Goal: Task Accomplishment & Management: Use online tool/utility

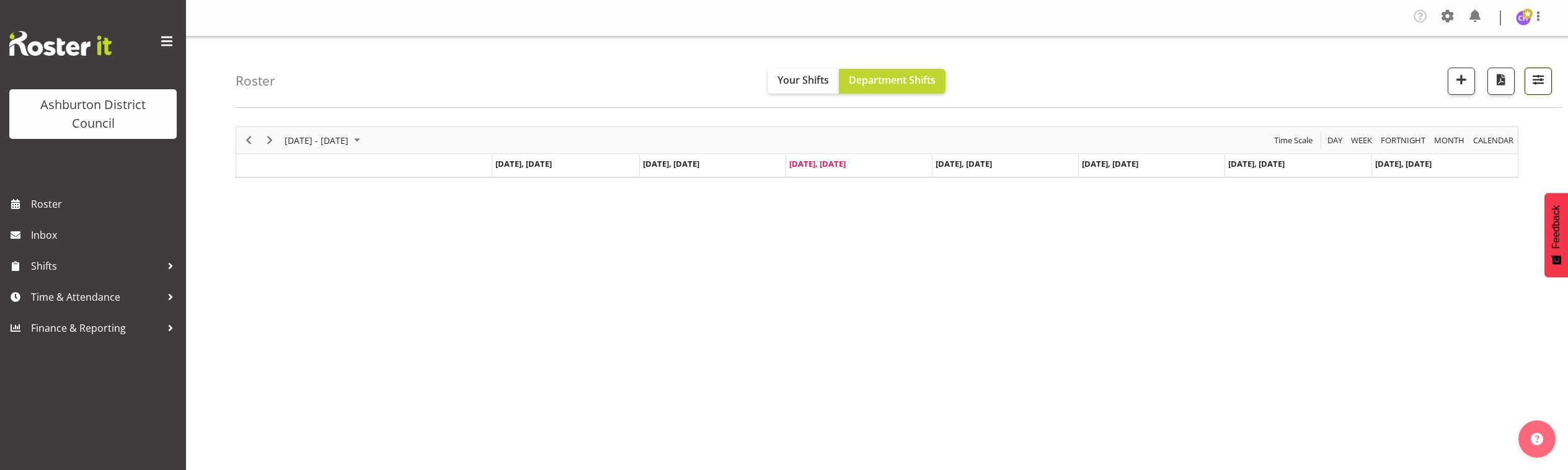
click at [1536, 78] on span "button" at bounding box center [1538, 79] width 16 height 16
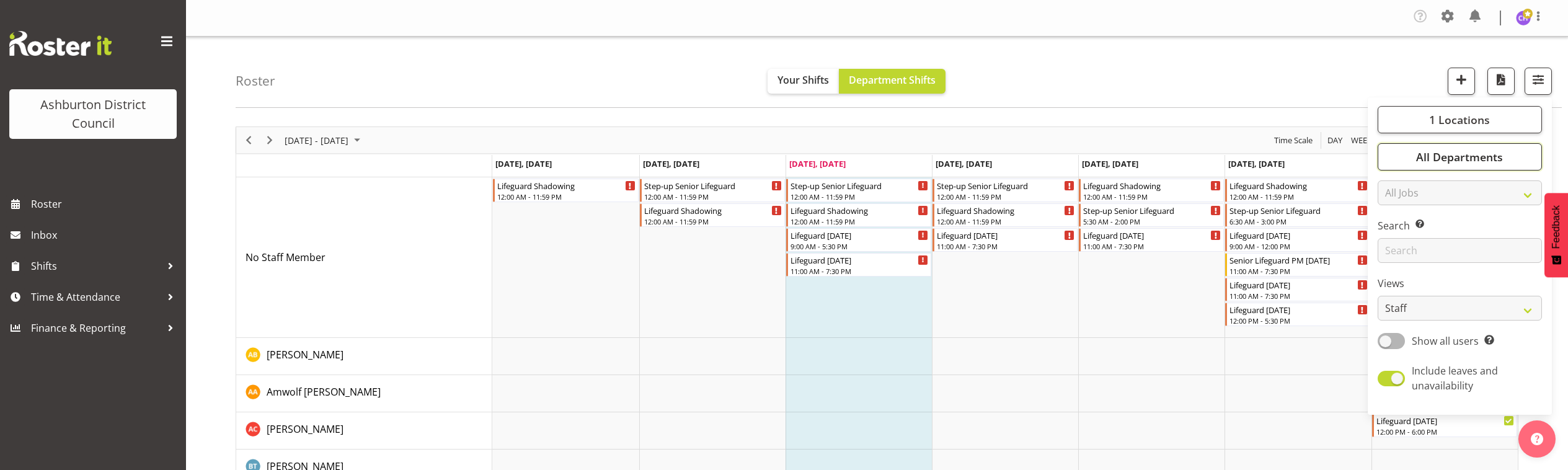
click at [1411, 155] on button "All Departments" at bounding box center [1460, 157] width 164 height 28
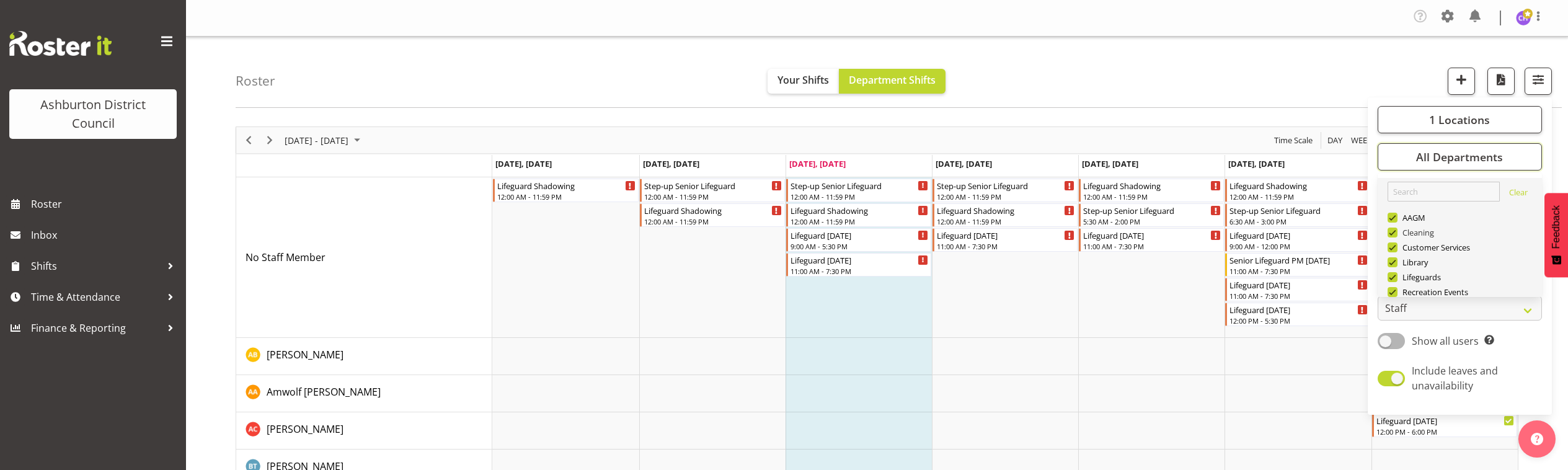
scroll to position [51, 0]
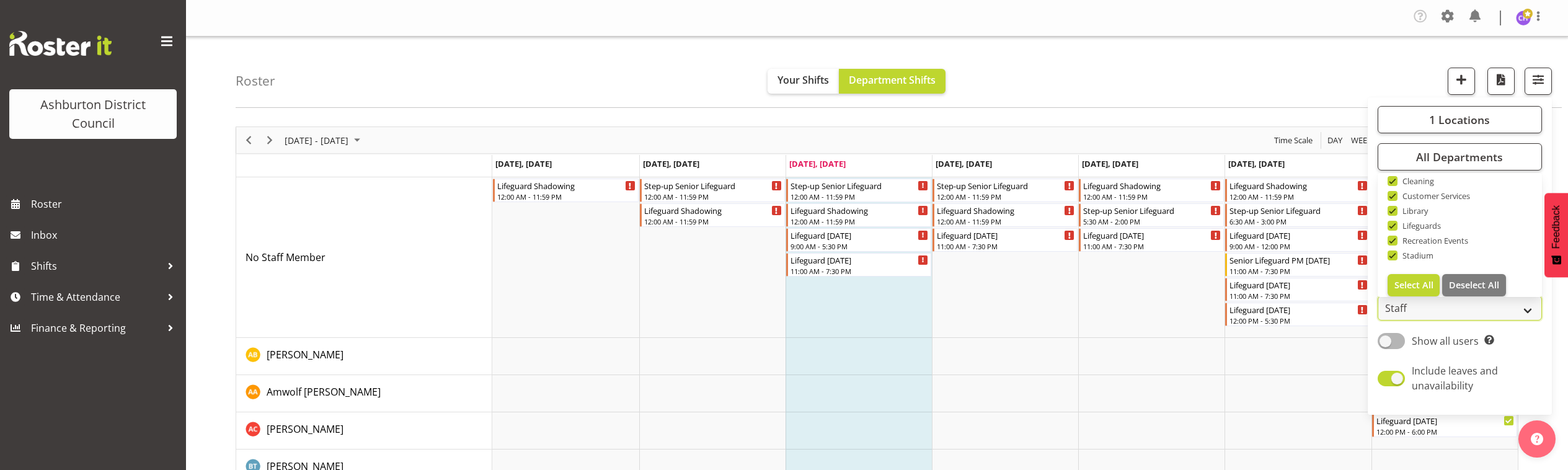
click at [1406, 311] on select "Staff Role Shift - Horizontal Shift - Vertical Staff - Location" at bounding box center [1460, 308] width 164 height 25
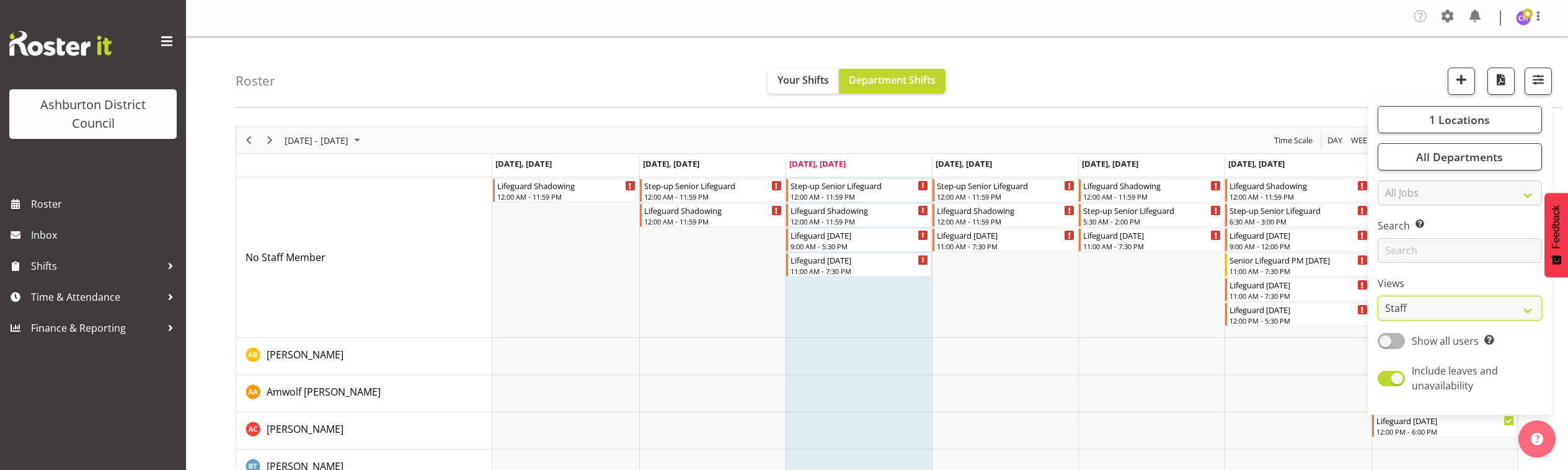
select select "shift"
click at [1378, 296] on select "Staff Role Shift - Horizontal Shift - Vertical Staff - Location" at bounding box center [1460, 308] width 164 height 25
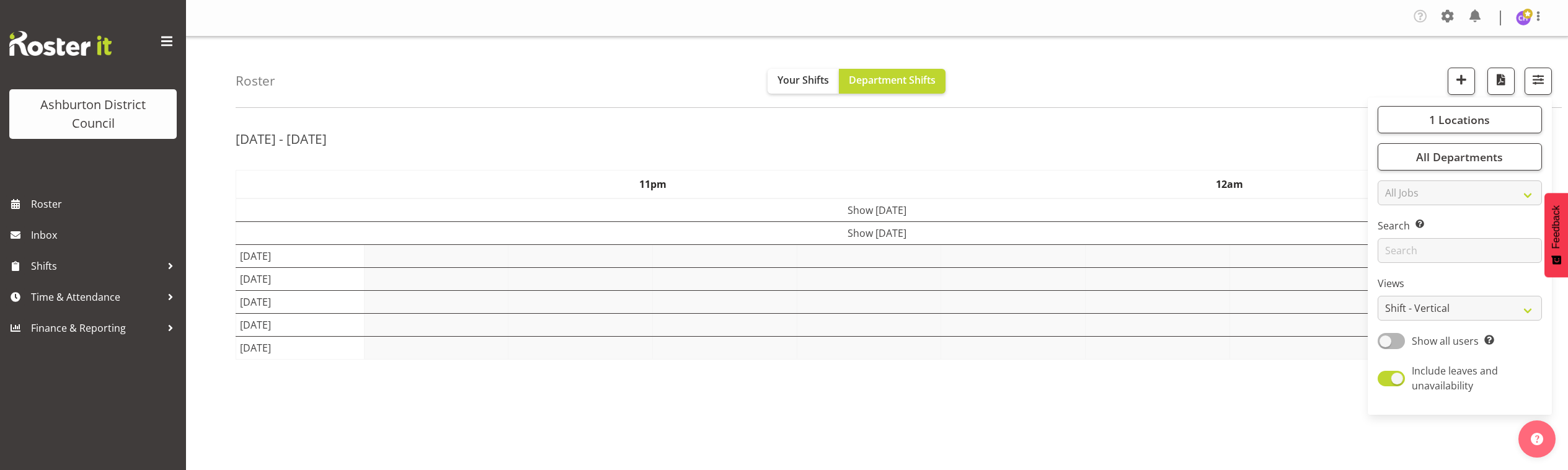
click at [1079, 47] on div "Roster Your Shifts Department Shifts 1 Locations [GEOGRAPHIC_DATA] [GEOGRAPHIC_…" at bounding box center [899, 72] width 1327 height 71
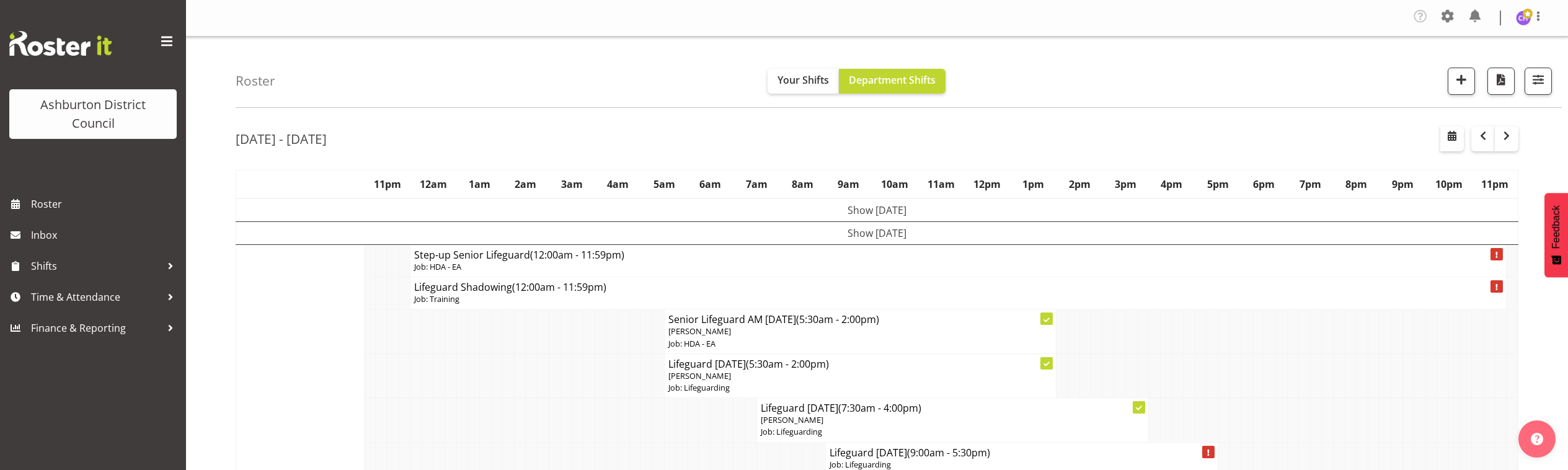
click at [885, 230] on td "Show [DATE]" at bounding box center [877, 233] width 1283 height 23
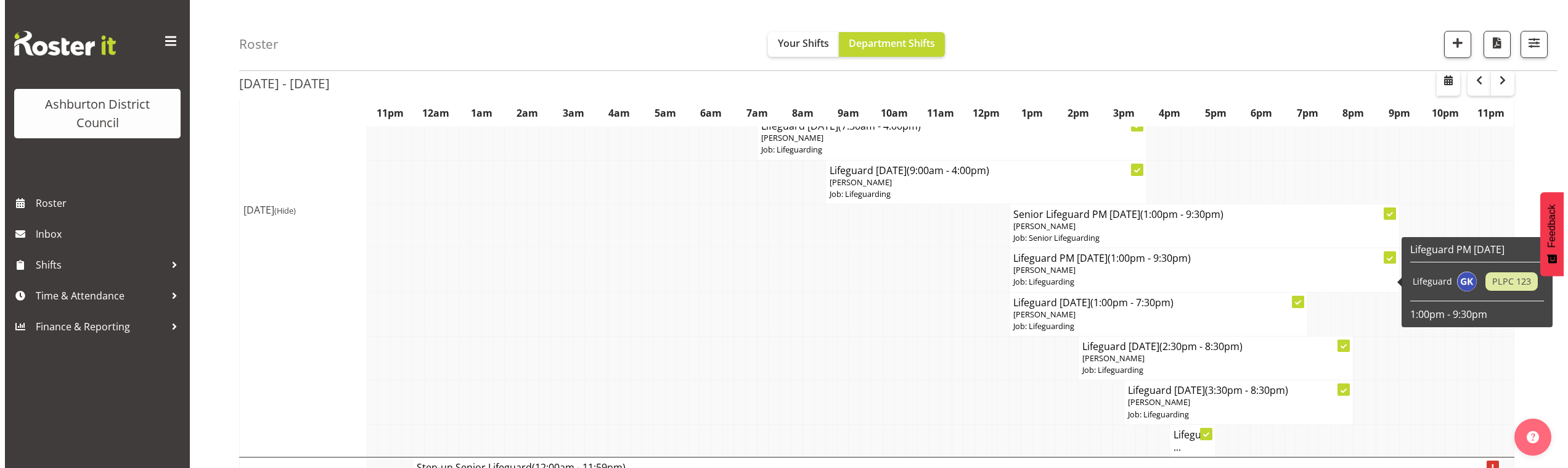
scroll to position [359, 0]
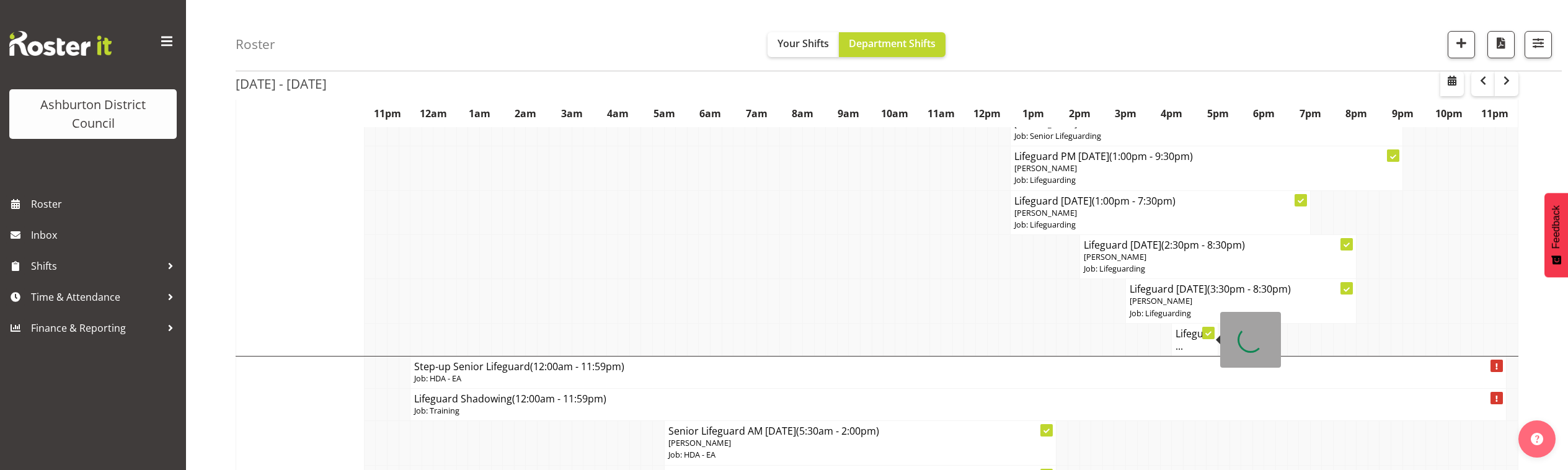
click at [1192, 337] on h4 "Lifeguar..." at bounding box center [1194, 339] width 37 height 25
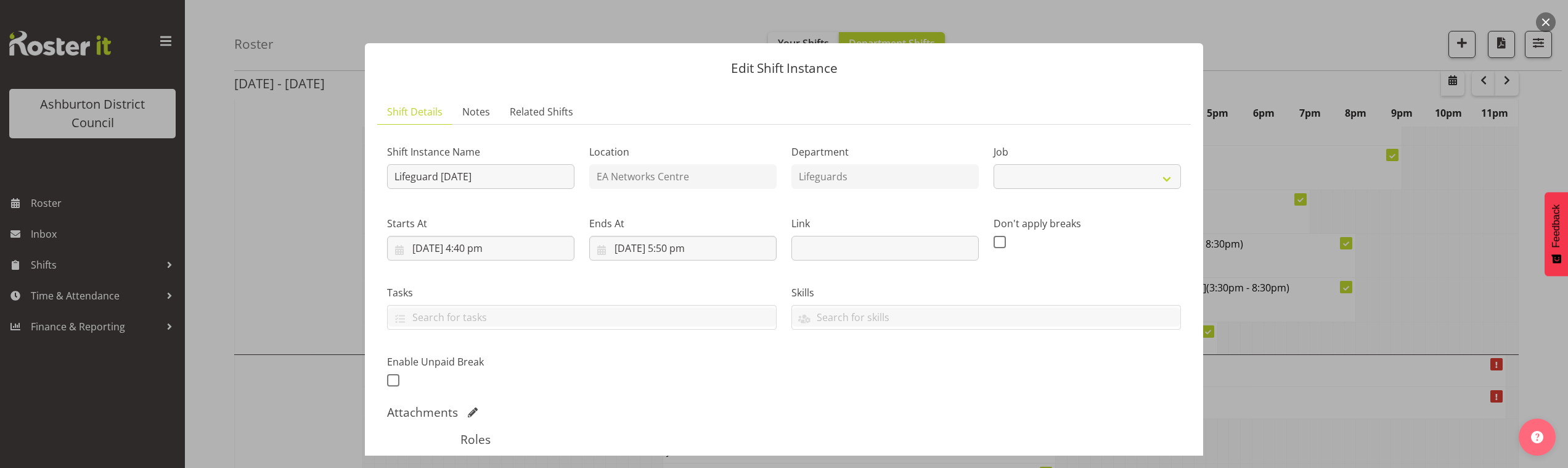
select select "38"
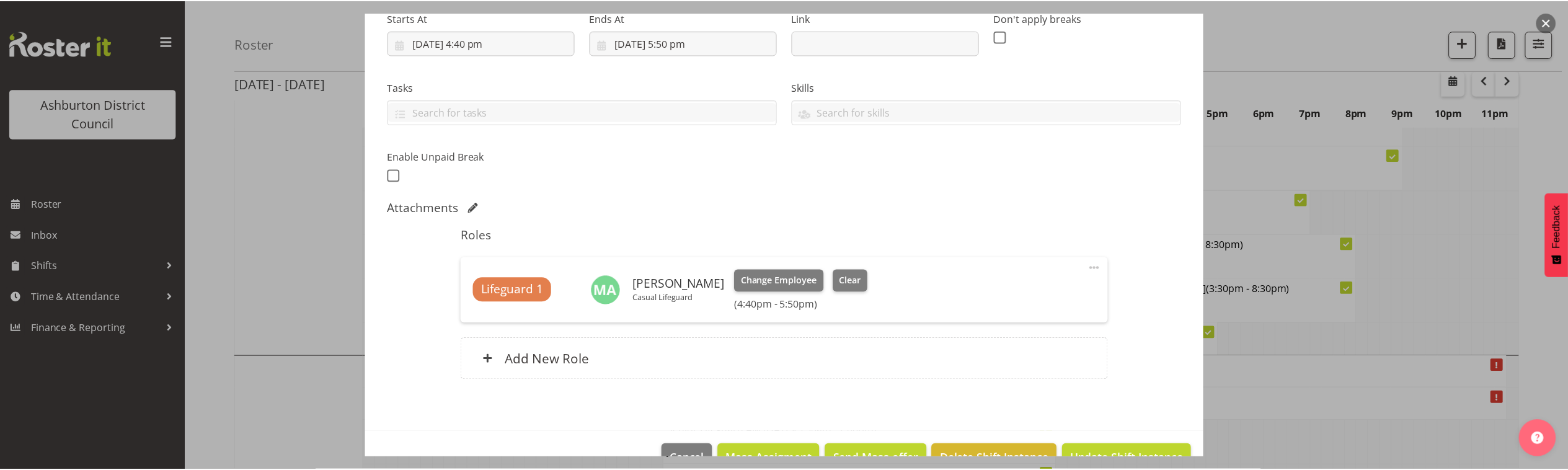
scroll to position [239, 0]
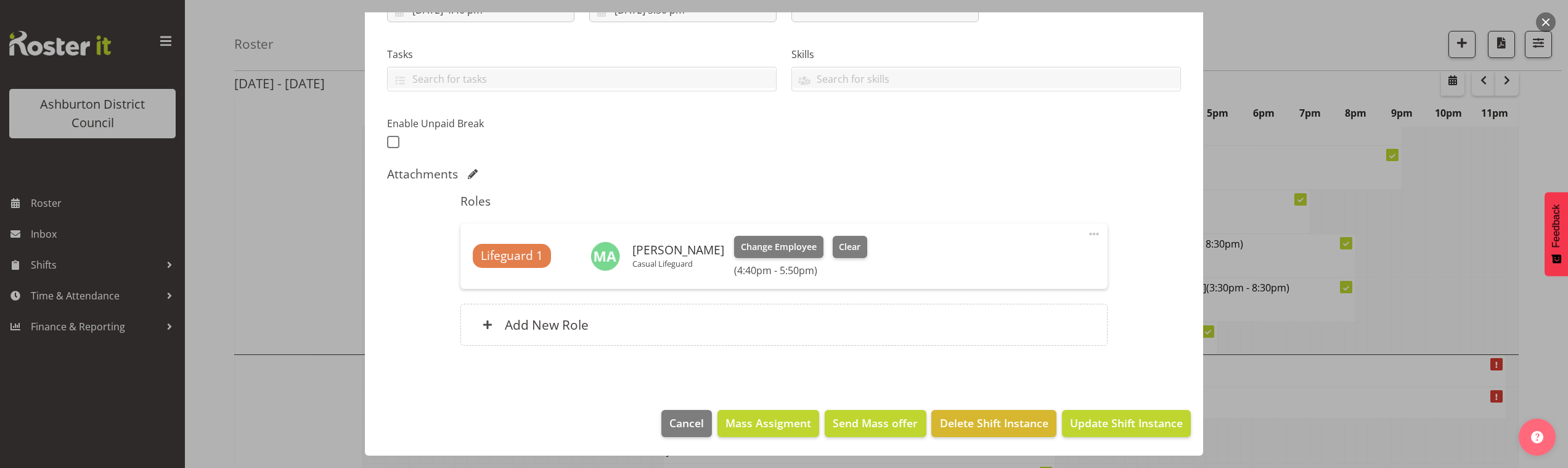
click at [1550, 20] on button "button" at bounding box center [1546, 23] width 20 height 20
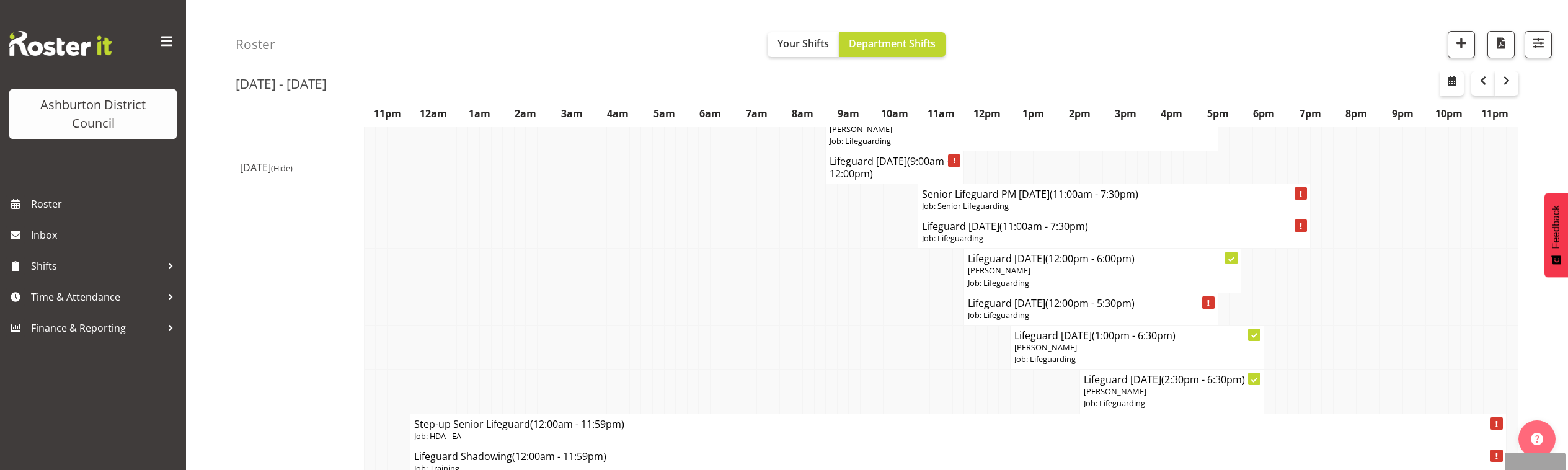
scroll to position [2322, 0]
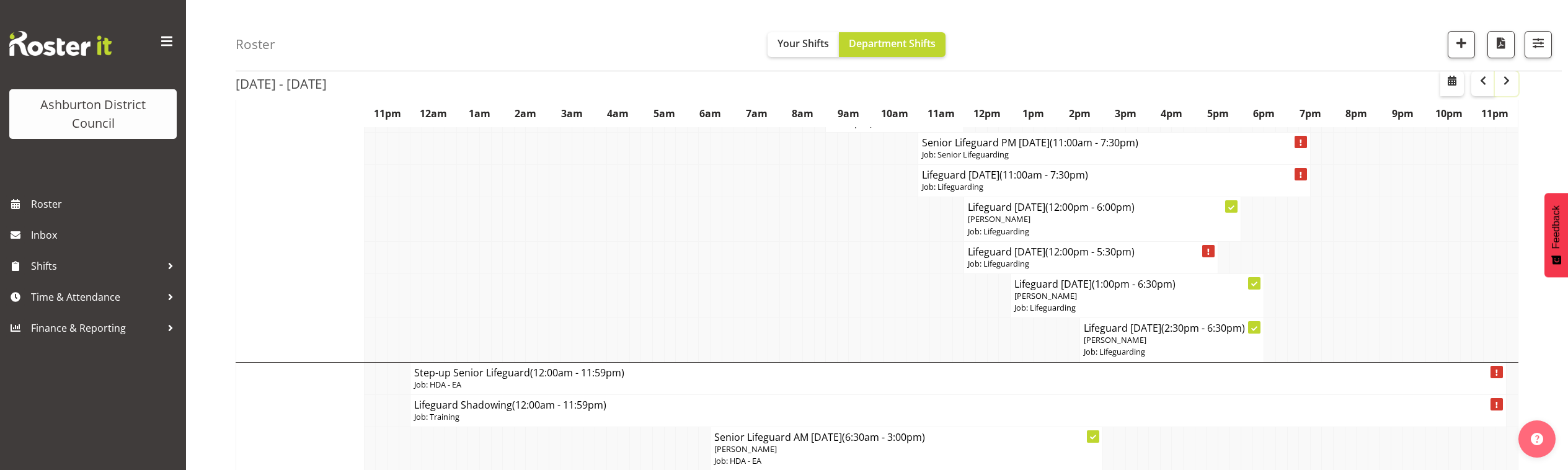
click at [1503, 83] on span "button" at bounding box center [1506, 80] width 15 height 15
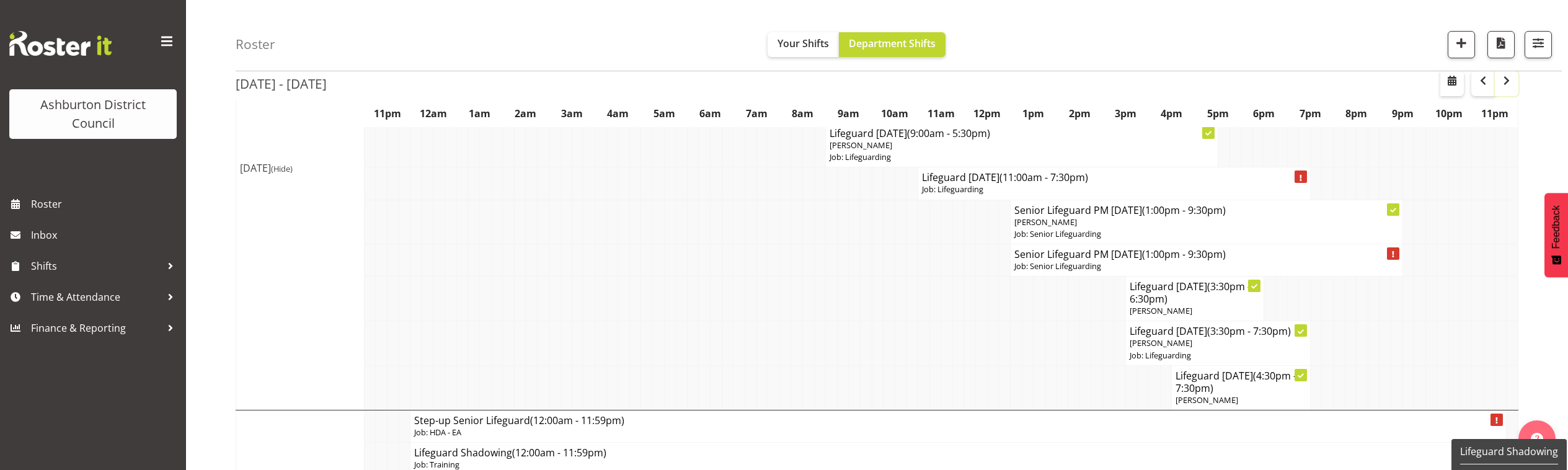
scroll to position [1652, 0]
